Goal: Information Seeking & Learning: Learn about a topic

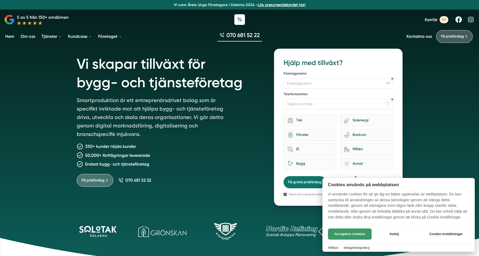
click at [351, 233] on button "Acceptera cookies" at bounding box center [350, 233] width 44 height 11
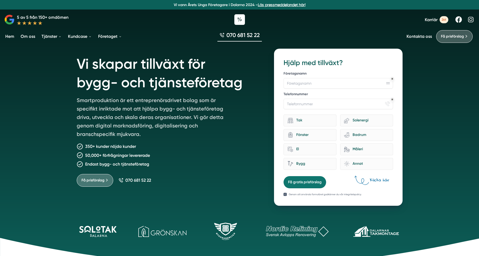
click at [28, 35] on link "Om oss" at bounding box center [28, 36] width 17 height 13
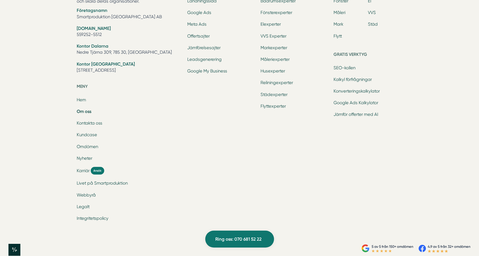
scroll to position [1767, 0]
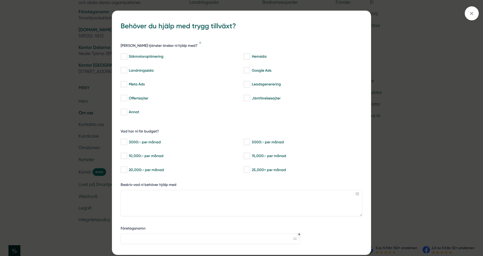
click at [418, 159] on div "bbc9b822-b2c6-488a-ab3e-9a2d59e49c7c Behöver du hjälp med trygg tillväxt? Vilka…" at bounding box center [241, 128] width 483 height 256
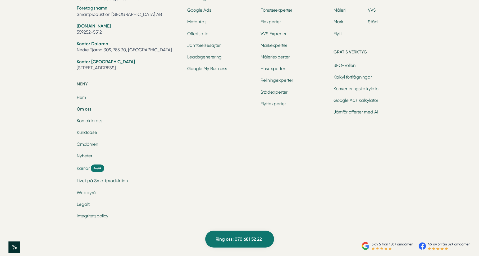
scroll to position [1775, 0]
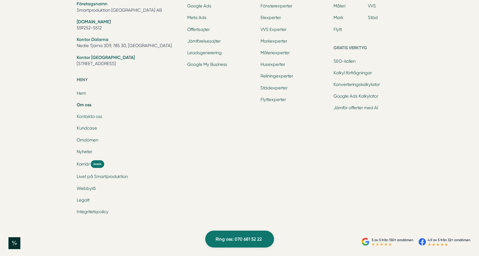
click at [88, 116] on link "Kontakta oss" at bounding box center [90, 116] width 26 height 5
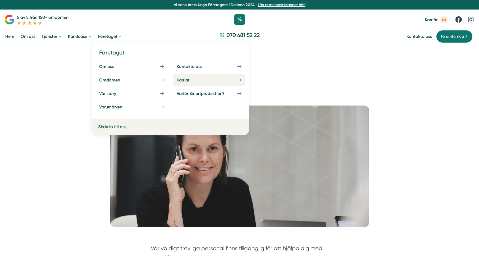
click at [194, 80] on div "Karriär" at bounding box center [189, 79] width 25 height 5
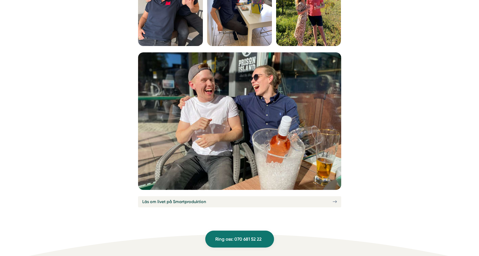
scroll to position [1826, 0]
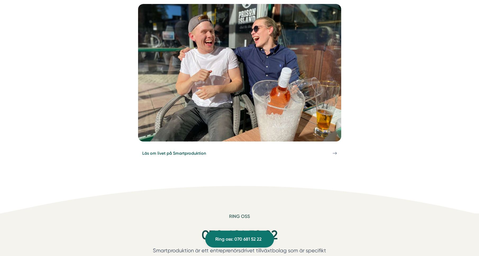
click at [255, 148] on link "Läs om livet på Smartproduktion" at bounding box center [239, 153] width 203 height 11
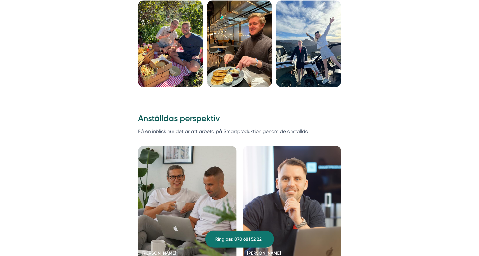
scroll to position [1034, 0]
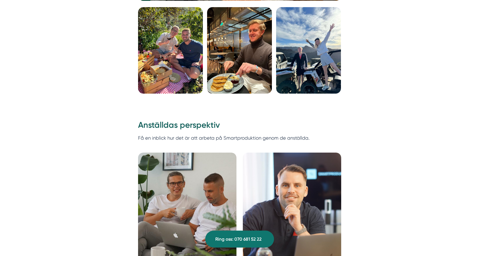
click at [318, 71] on img at bounding box center [308, 50] width 65 height 86
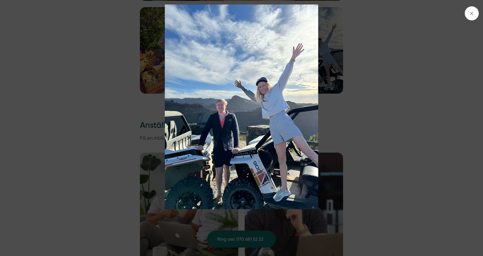
click at [381, 121] on img at bounding box center [241, 106] width 362 height 205
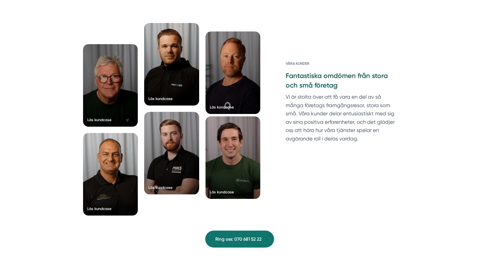
scroll to position [1736, 0]
